Goal: Information Seeking & Learning: Understand process/instructions

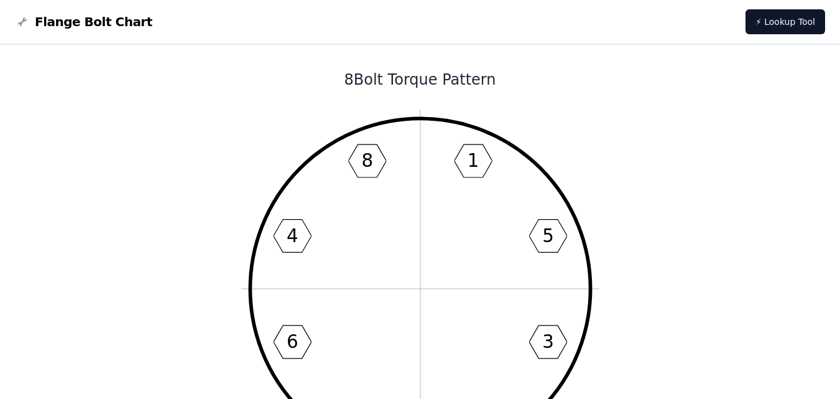
scroll to position [62, 0]
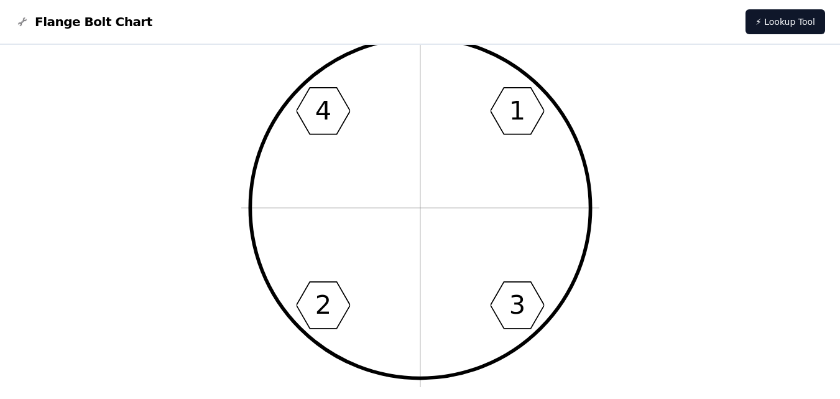
scroll to position [62, 0]
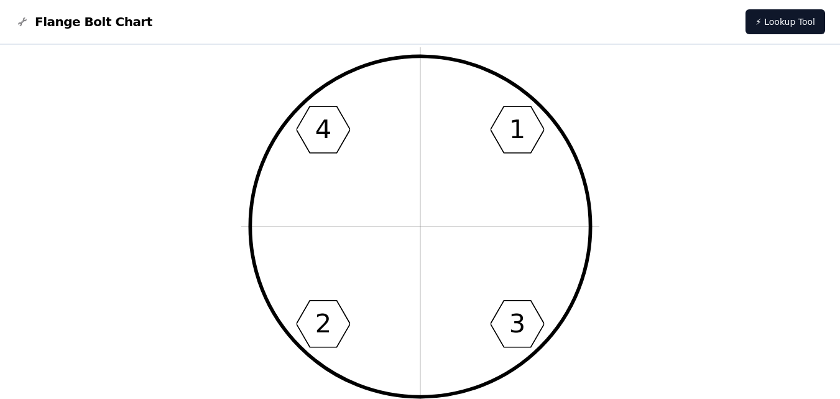
click at [831, 16] on nav "Flange Bolt Chart ⚡ Lookup Tool" at bounding box center [420, 22] width 840 height 45
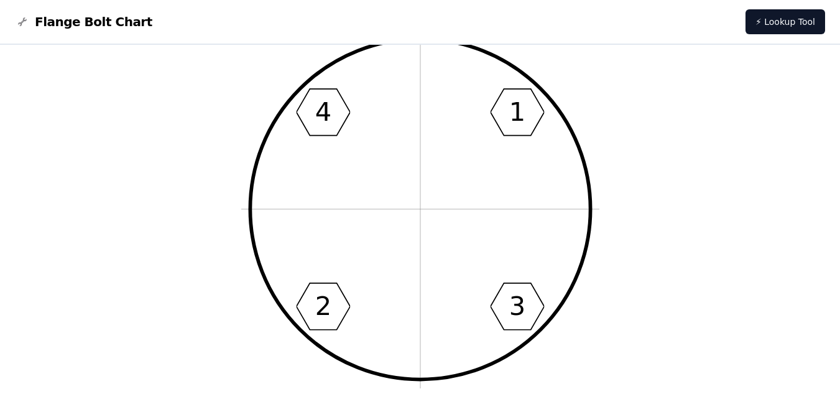
scroll to position [99, 0]
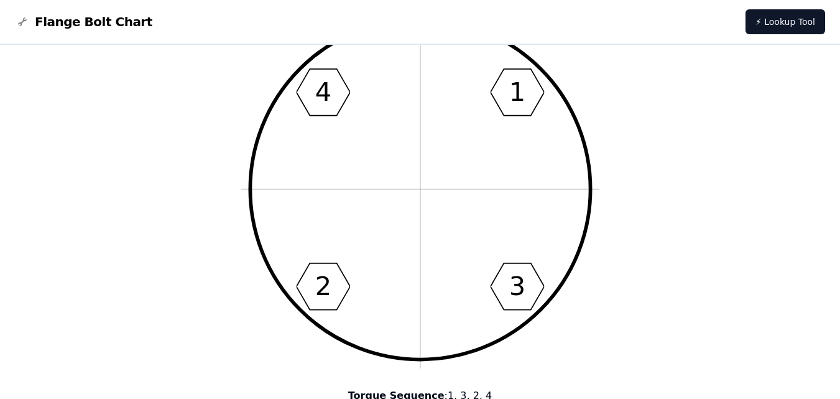
click at [24, 20] on img at bounding box center [22, 21] width 15 height 15
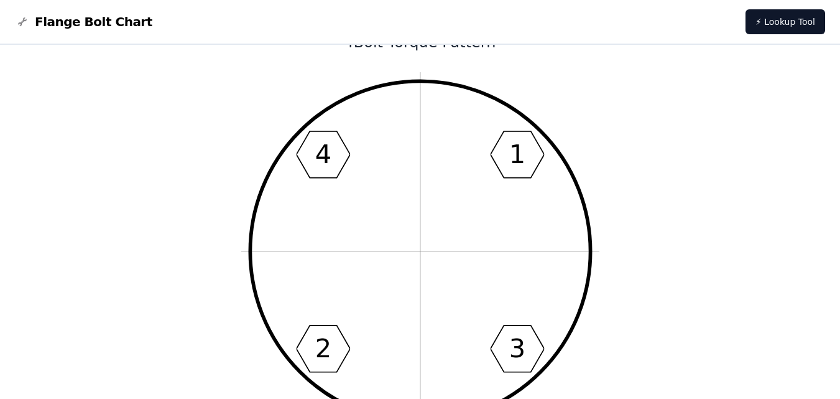
click at [540, 76] on icon "1 3 2 4" at bounding box center [420, 251] width 358 height 358
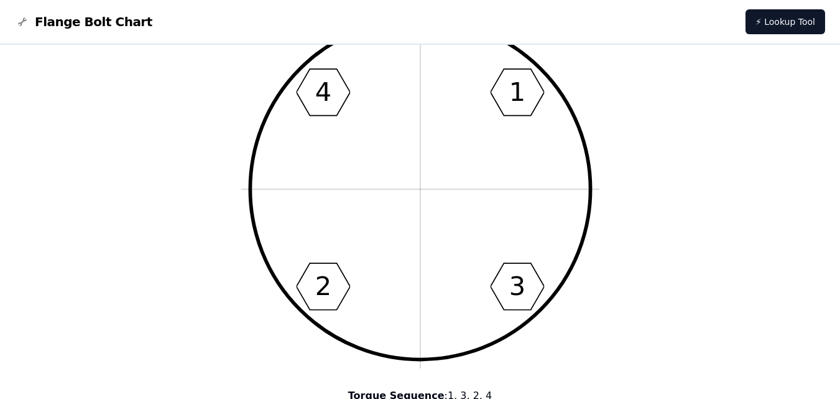
click at [668, 40] on nav "Flange Bolt Chart ⚡ Lookup Tool" at bounding box center [420, 22] width 840 height 45
click at [668, 42] on nav "Flange Bolt Chart ⚡ Lookup Tool" at bounding box center [420, 22] width 840 height 45
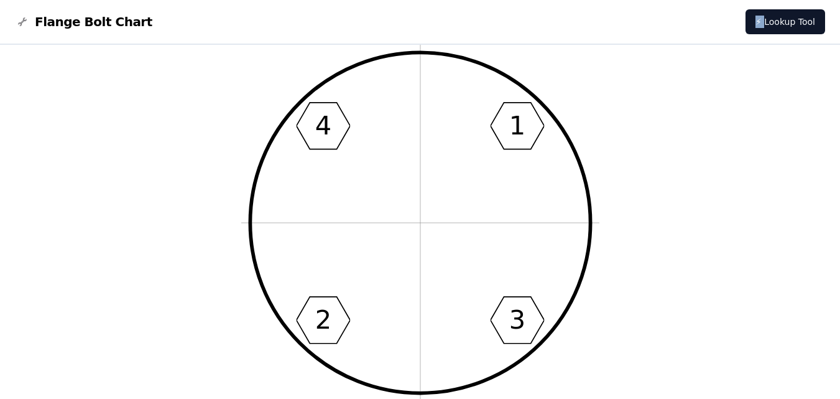
scroll to position [75, 0]
